Goal: Task Accomplishment & Management: Use online tool/utility

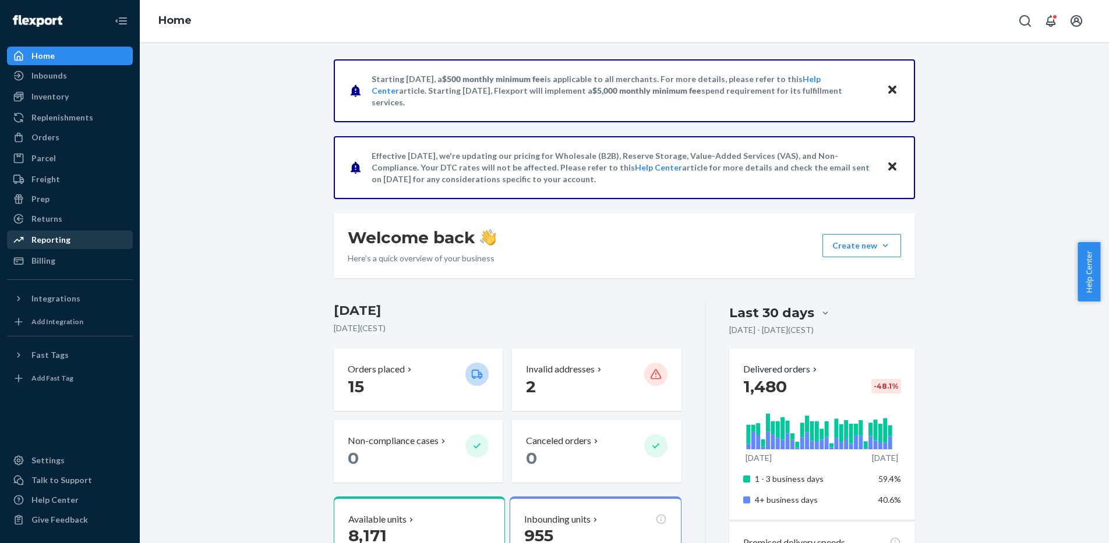
click at [70, 240] on div "Reporting" at bounding box center [69, 240] width 123 height 16
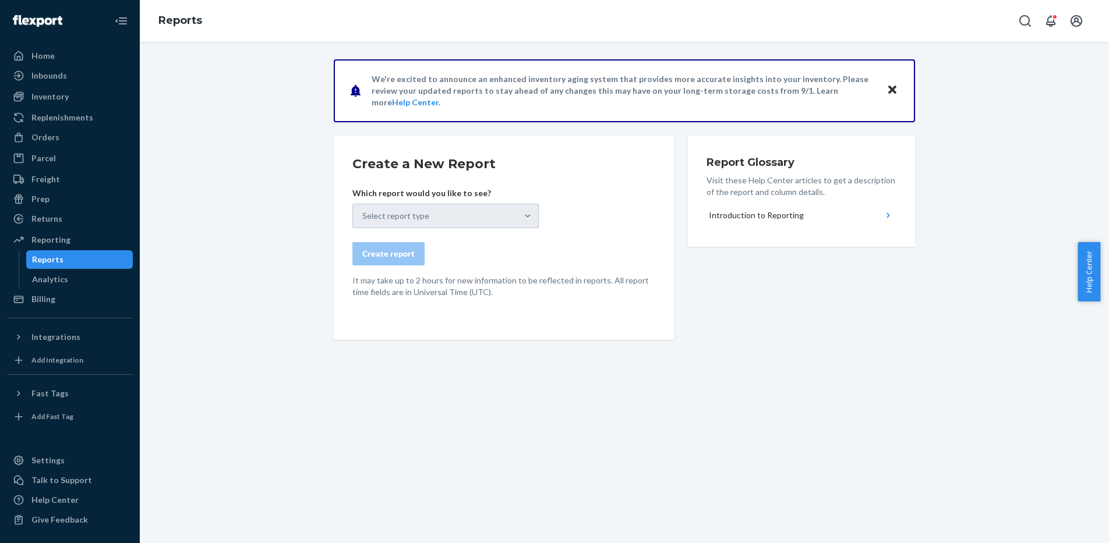
click at [79, 260] on div "Reports" at bounding box center [79, 260] width 105 height 16
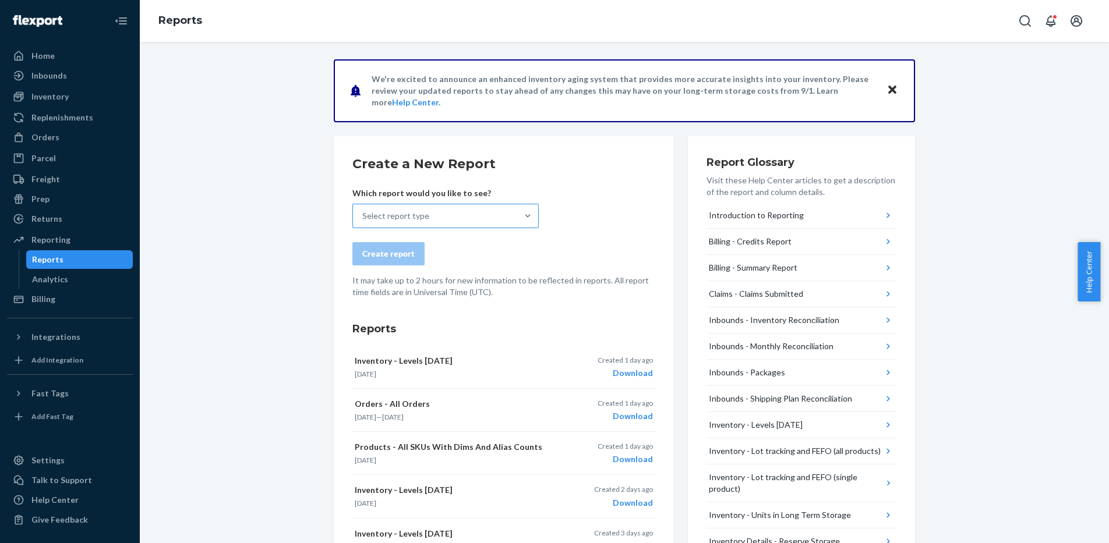
click at [390, 216] on div "Select report type" at bounding box center [395, 216] width 67 height 12
click at [363, 216] on input "Select report type" at bounding box center [362, 216] width 1 height 12
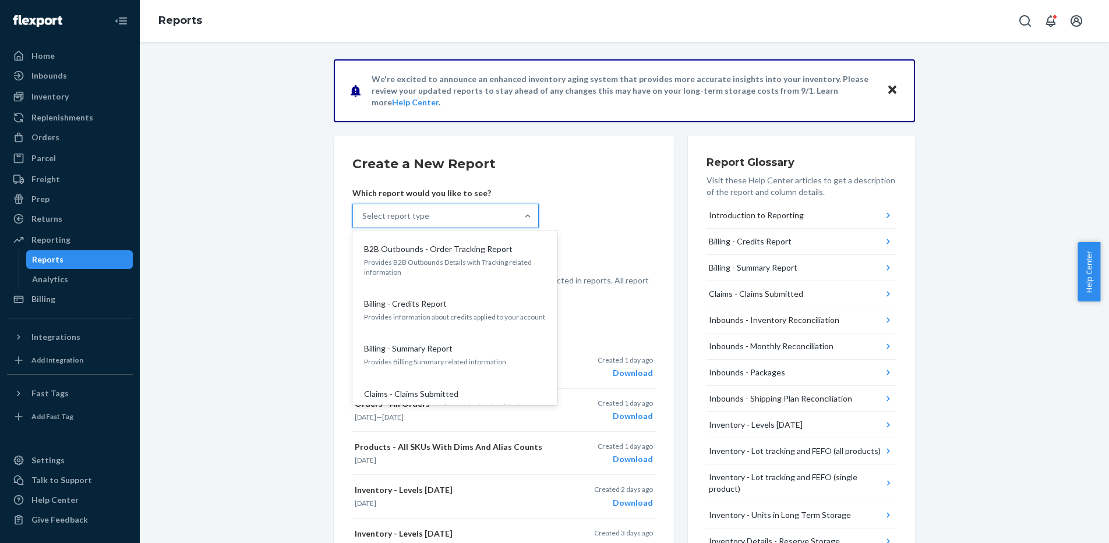
click at [363, 222] on input "option B2B Outbounds - Order Tracking Report focused, 1 of 25. 25 results avail…" at bounding box center [362, 216] width 1 height 12
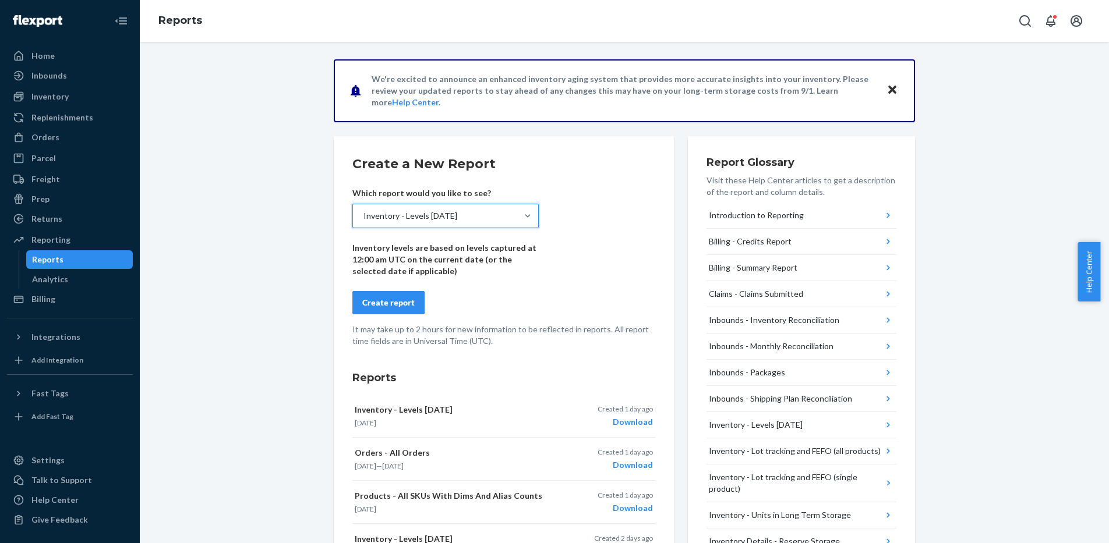
click at [383, 303] on div "Create report" at bounding box center [388, 303] width 52 height 12
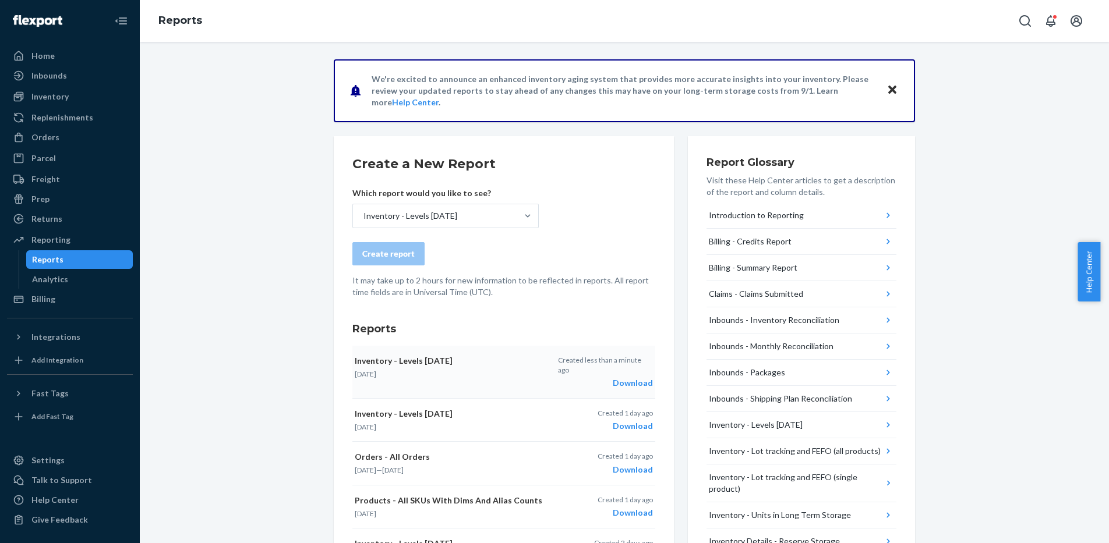
click at [499, 367] on div "Inventory - Levels [DATE] [DATE]" at bounding box center [453, 367] width 196 height 24
